Goal: Information Seeking & Learning: Find specific fact

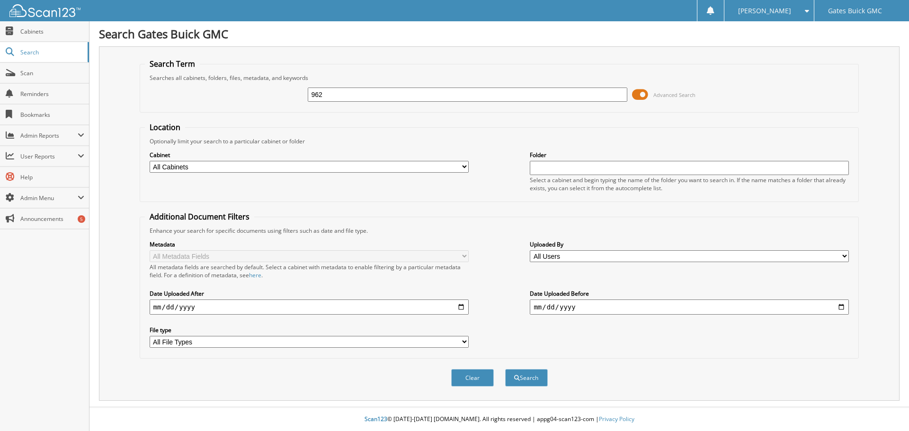
type input "962"
click at [505, 369] on button "Search" at bounding box center [526, 378] width 43 height 18
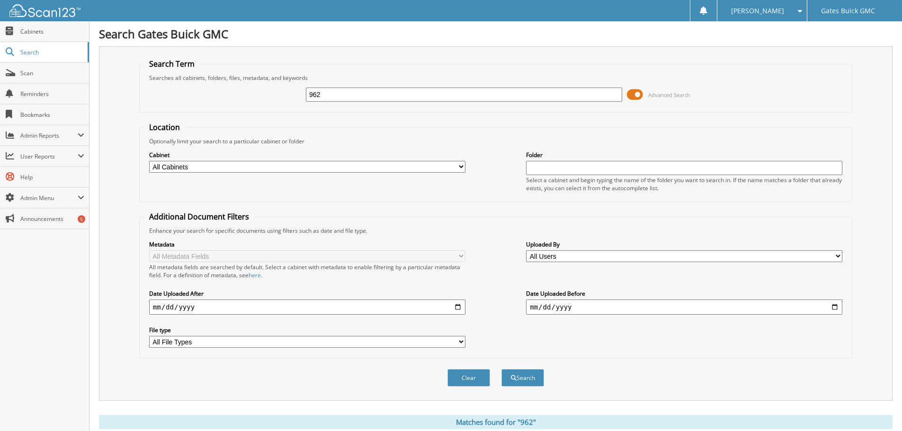
click at [461, 308] on input "date" at bounding box center [307, 307] width 316 height 15
type input "2025-05-01"
click at [515, 372] on button "Search" at bounding box center [523, 378] width 43 height 18
click at [215, 158] on label "Cabinet" at bounding box center [307, 155] width 316 height 8
click at [215, 165] on select "All Cabinets ACCOUNTS PAYABLE CREDIT APPLICATIONS DEALER LICENSES DEALS GM OPEN…" at bounding box center [307, 167] width 316 height 12
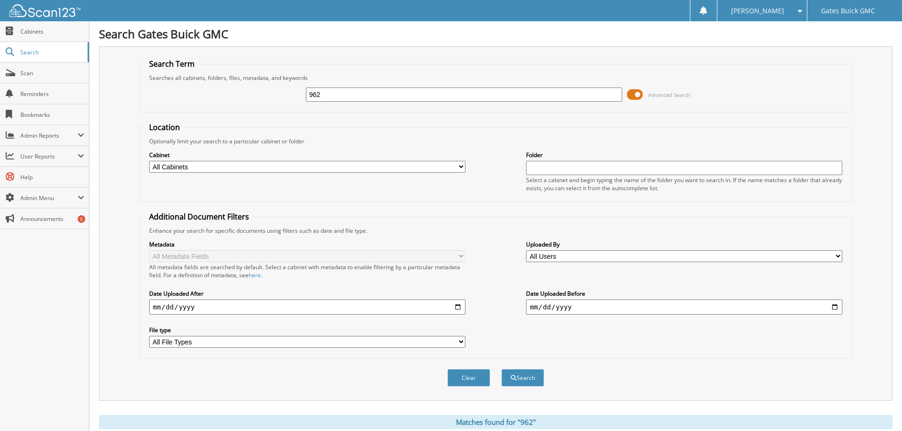
select select "34859"
click at [149, 161] on select "All Cabinets ACCOUNTS PAYABLE CREDIT APPLICATIONS DEALER LICENSES DEALS GM OPEN…" at bounding box center [307, 167] width 316 height 12
click at [525, 378] on button "Search" at bounding box center [523, 378] width 43 height 18
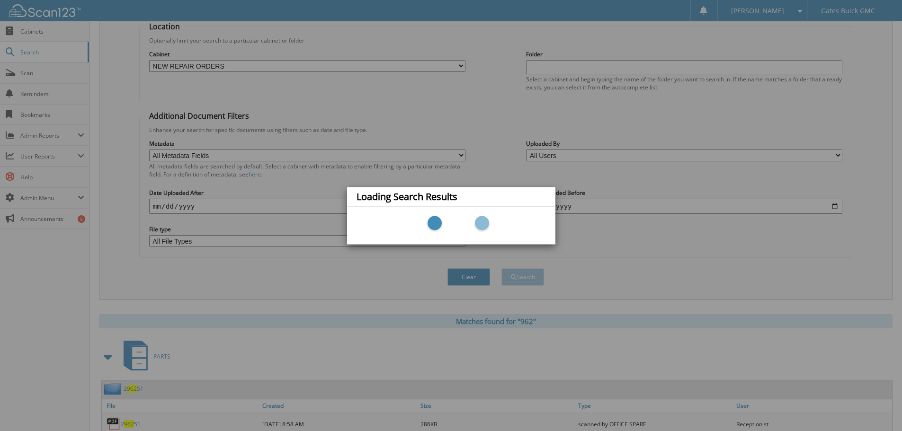
scroll to position [142, 0]
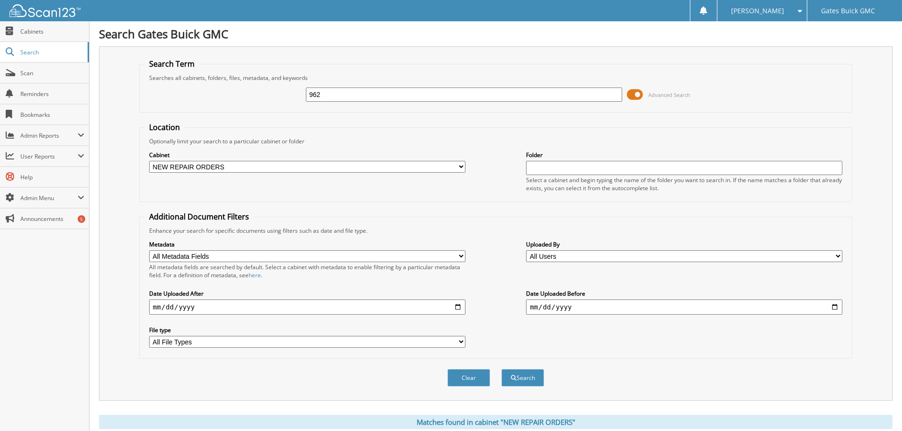
click at [460, 303] on input "2025-05-01" at bounding box center [307, 307] width 316 height 15
type input "[DATE]"
click at [528, 371] on button "Search" at bounding box center [523, 378] width 43 height 18
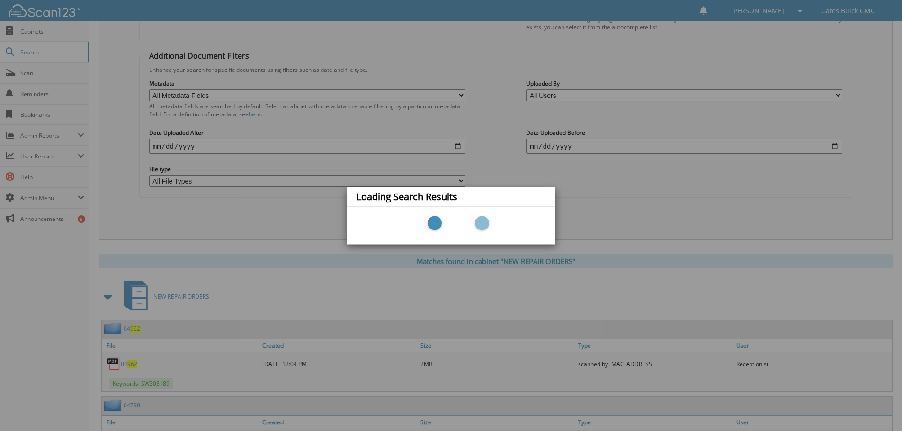
scroll to position [189, 0]
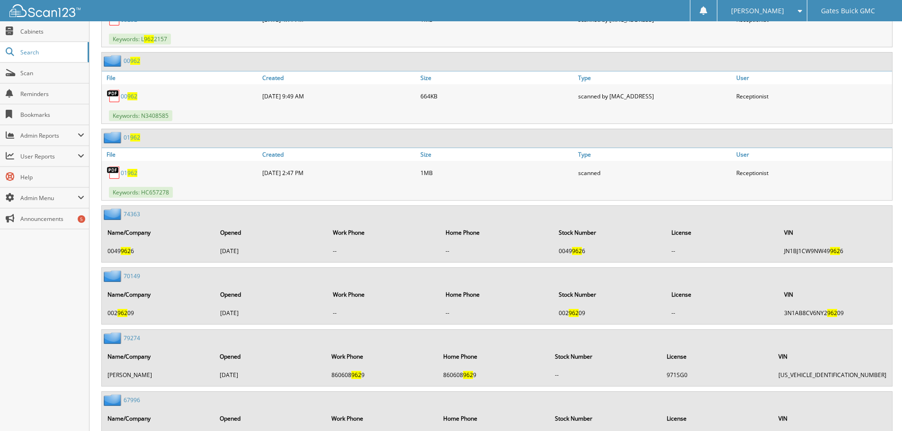
scroll to position [2463, 0]
click at [126, 99] on link "00 962" at bounding box center [129, 97] width 17 height 8
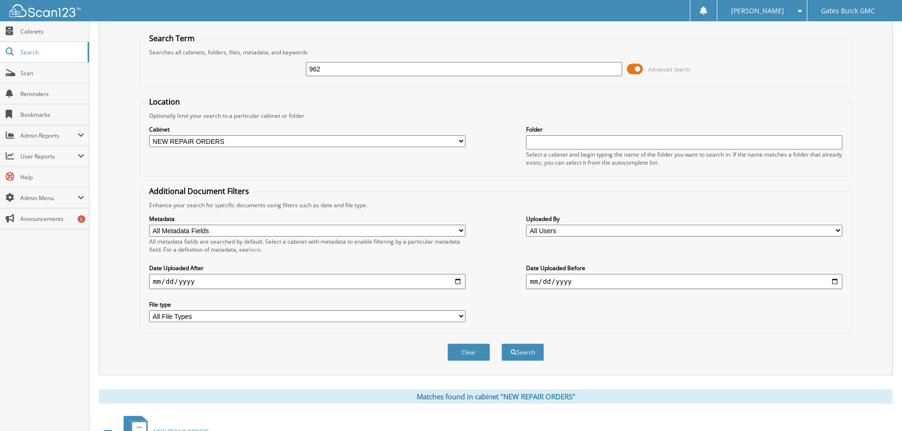
scroll to position [0, 0]
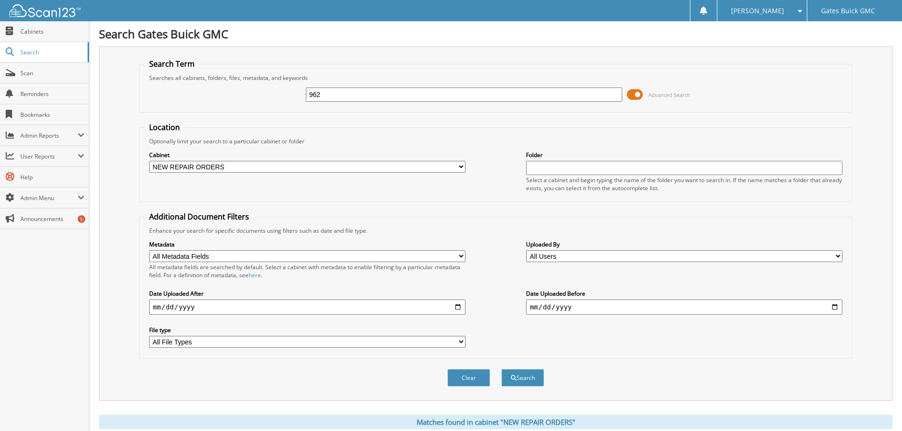
drag, startPoint x: 321, startPoint y: 92, endPoint x: 180, endPoint y: 85, distance: 140.9
click at [194, 80] on fieldset "Search Term Searches all cabinets, folders, files, metadata, and keywords 962 A…" at bounding box center [495, 86] width 713 height 54
type input "1494"
click at [502, 369] on button "Search" at bounding box center [523, 378] width 43 height 18
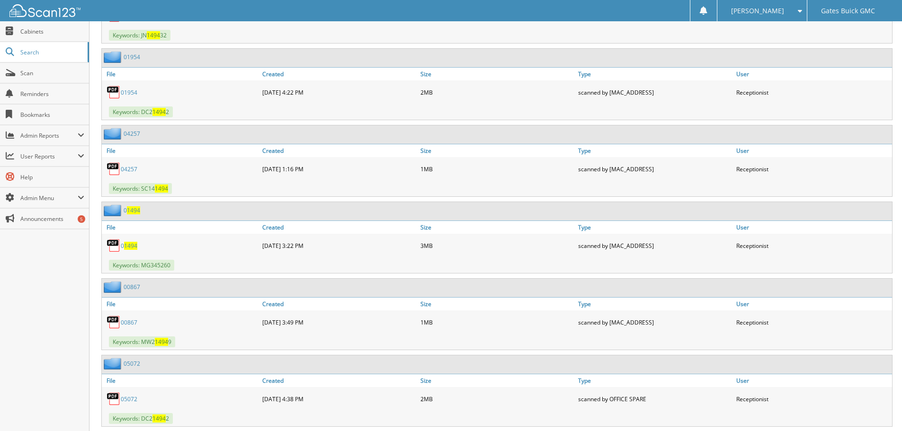
scroll to position [710, 0]
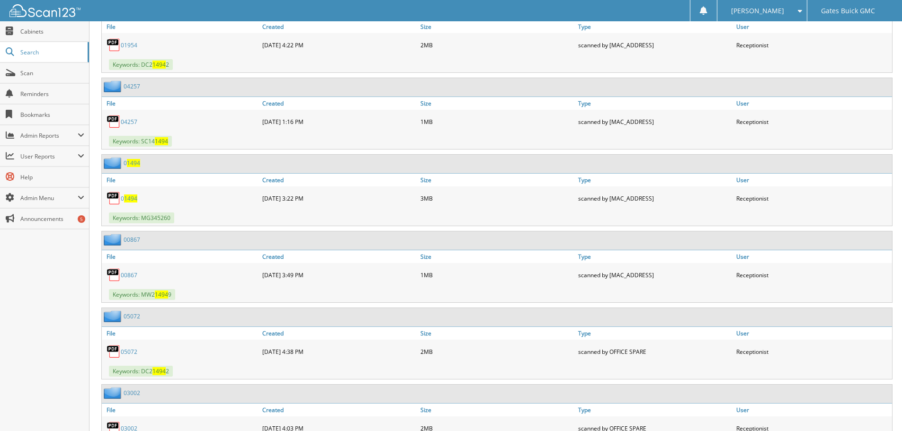
click at [135, 199] on span "1494" at bounding box center [130, 199] width 13 height 8
